Goal: Task Accomplishment & Management: Manage account settings

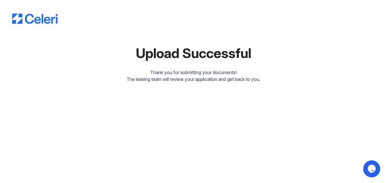
click at [373, 170] on icon "$i18n('chat', 'chat_widget')" at bounding box center [371, 169] width 8 height 8
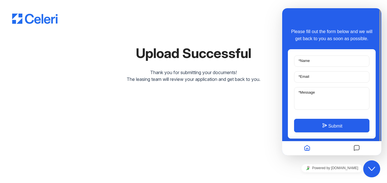
click at [240, 20] on div at bounding box center [193, 13] width 362 height 22
click at [203, 95] on div "Upload Successful Thank you for submitting your documents! The leasing team wil…" at bounding box center [193, 91] width 387 height 183
click at [340, 7] on div at bounding box center [193, 13] width 362 height 22
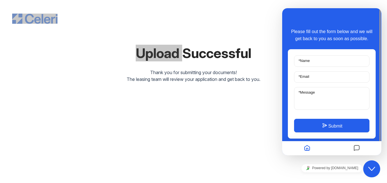
click at [367, 166] on div "Close Chat This icon closes the chat window." at bounding box center [371, 169] width 17 height 7
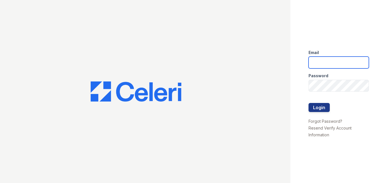
click at [345, 66] on input "email" at bounding box center [338, 63] width 61 height 12
type input "[EMAIL_ADDRESS][DOMAIN_NAME]"
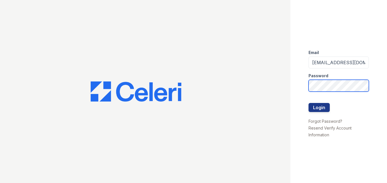
click at [308, 103] on button "Login" at bounding box center [318, 107] width 21 height 9
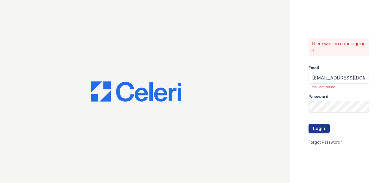
click at [332, 144] on link "Forgot Password?" at bounding box center [325, 142] width 34 height 5
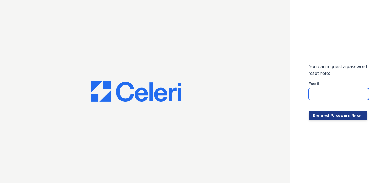
click at [342, 97] on input "email" at bounding box center [338, 94] width 61 height 12
type input "[EMAIL_ADDRESS][DOMAIN_NAME]"
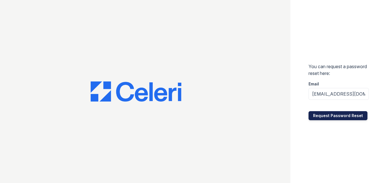
click at [338, 116] on button "Request Password Reset" at bounding box center [337, 115] width 59 height 9
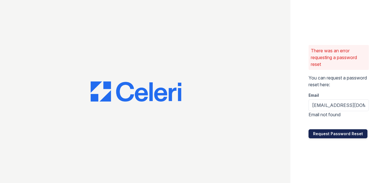
click at [333, 132] on button "Request Password Reset" at bounding box center [337, 133] width 59 height 9
